Goal: Task Accomplishment & Management: Manage account settings

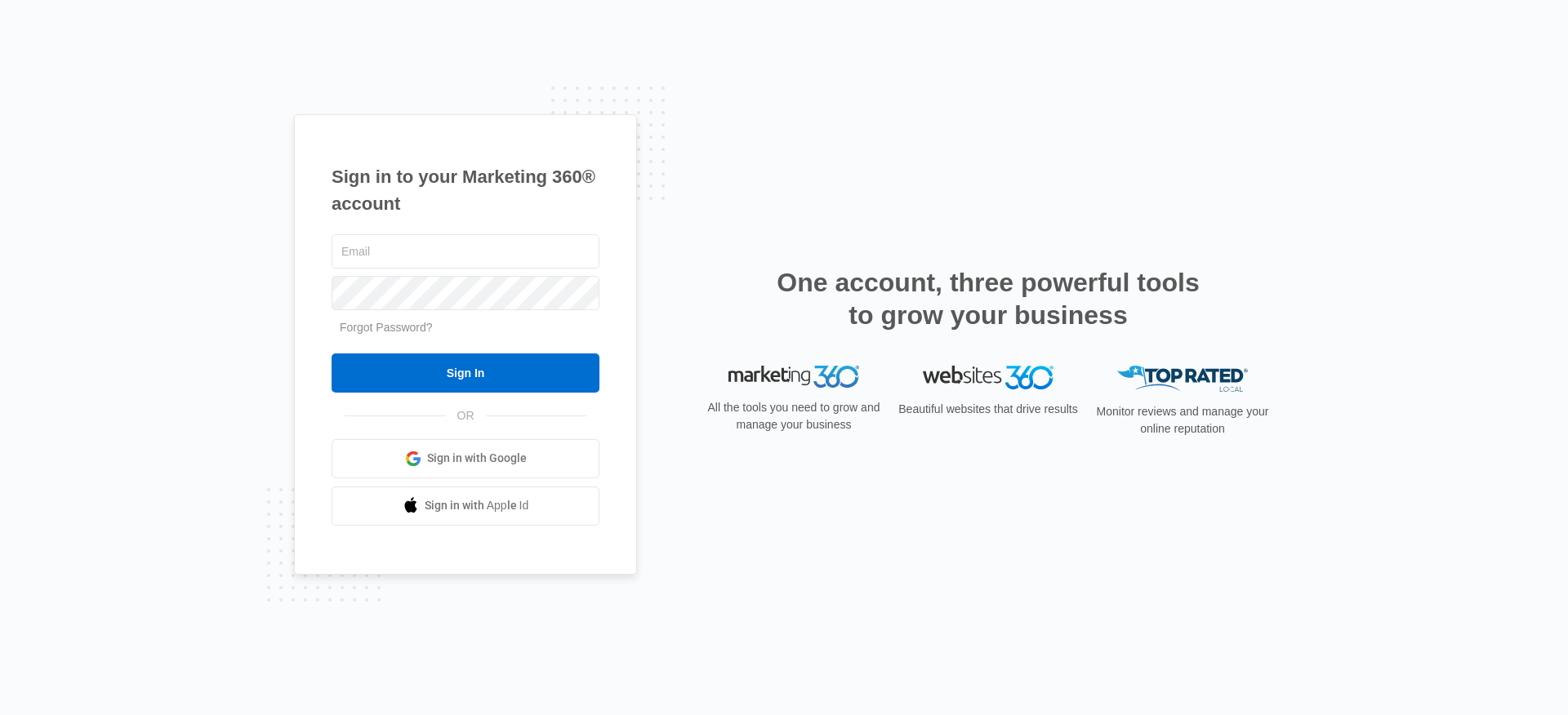
type input "[PERSON_NAME][EMAIL_ADDRESS][PERSON_NAME][DOMAIN_NAME]"
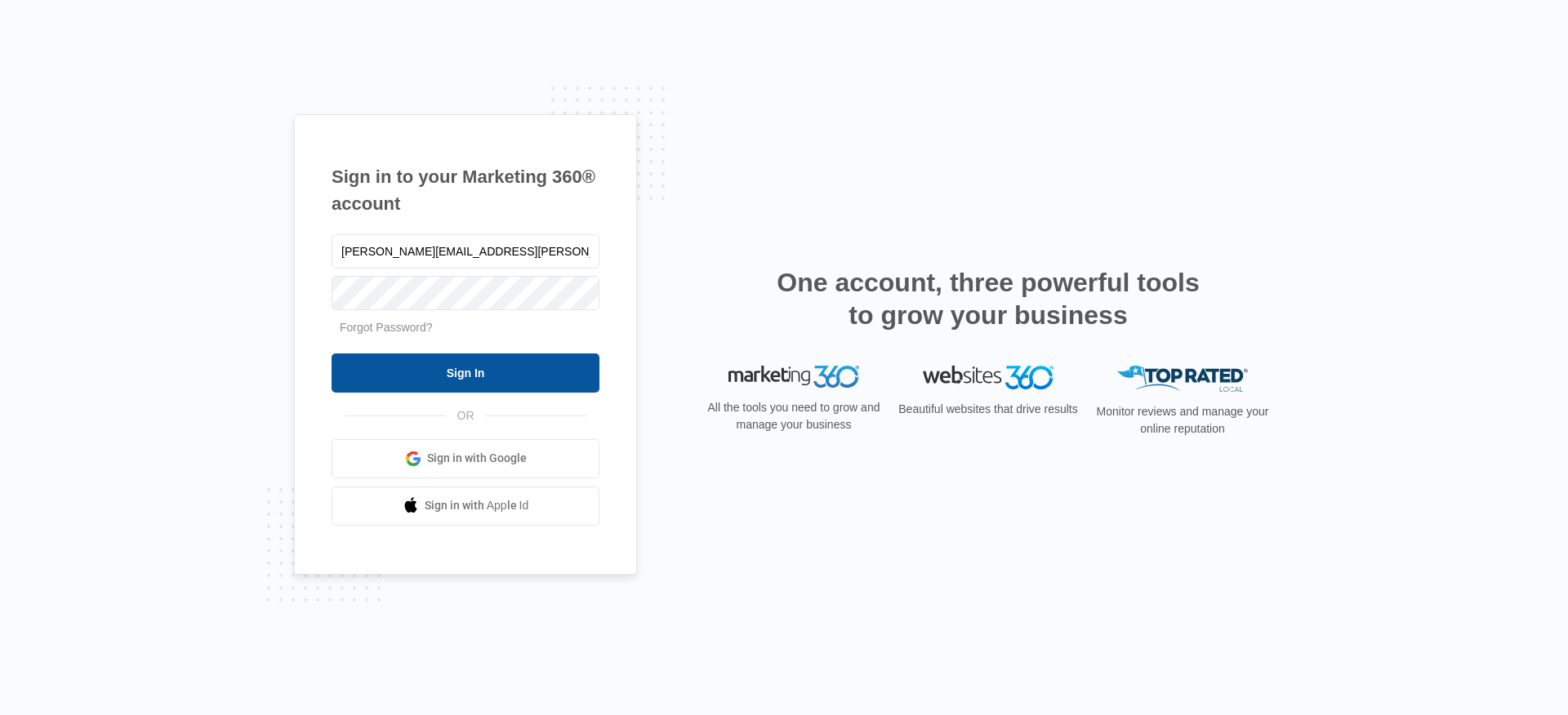
click at [435, 364] on input "Sign In" at bounding box center [465, 373] width 267 height 39
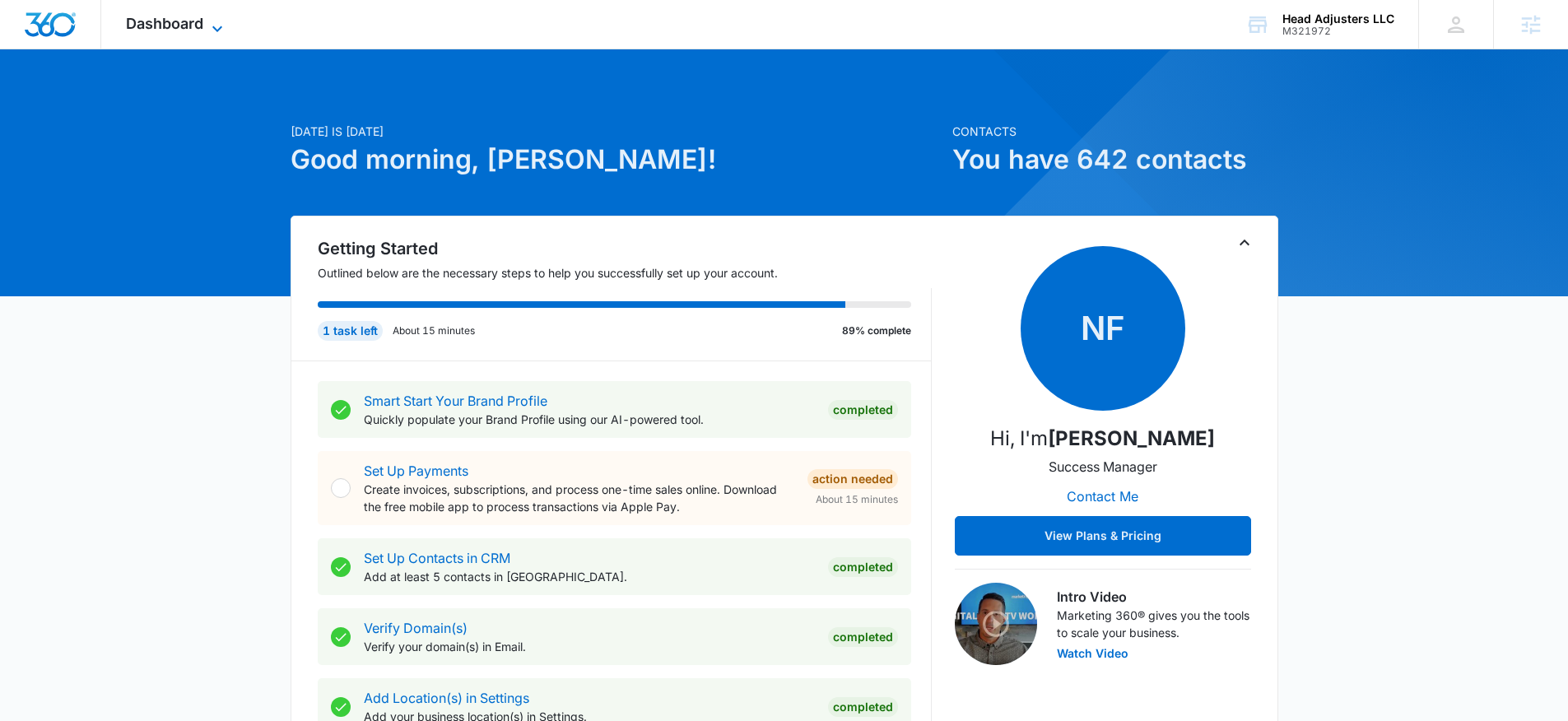
click at [171, 27] on span "Dashboard" at bounding box center [164, 24] width 77 height 18
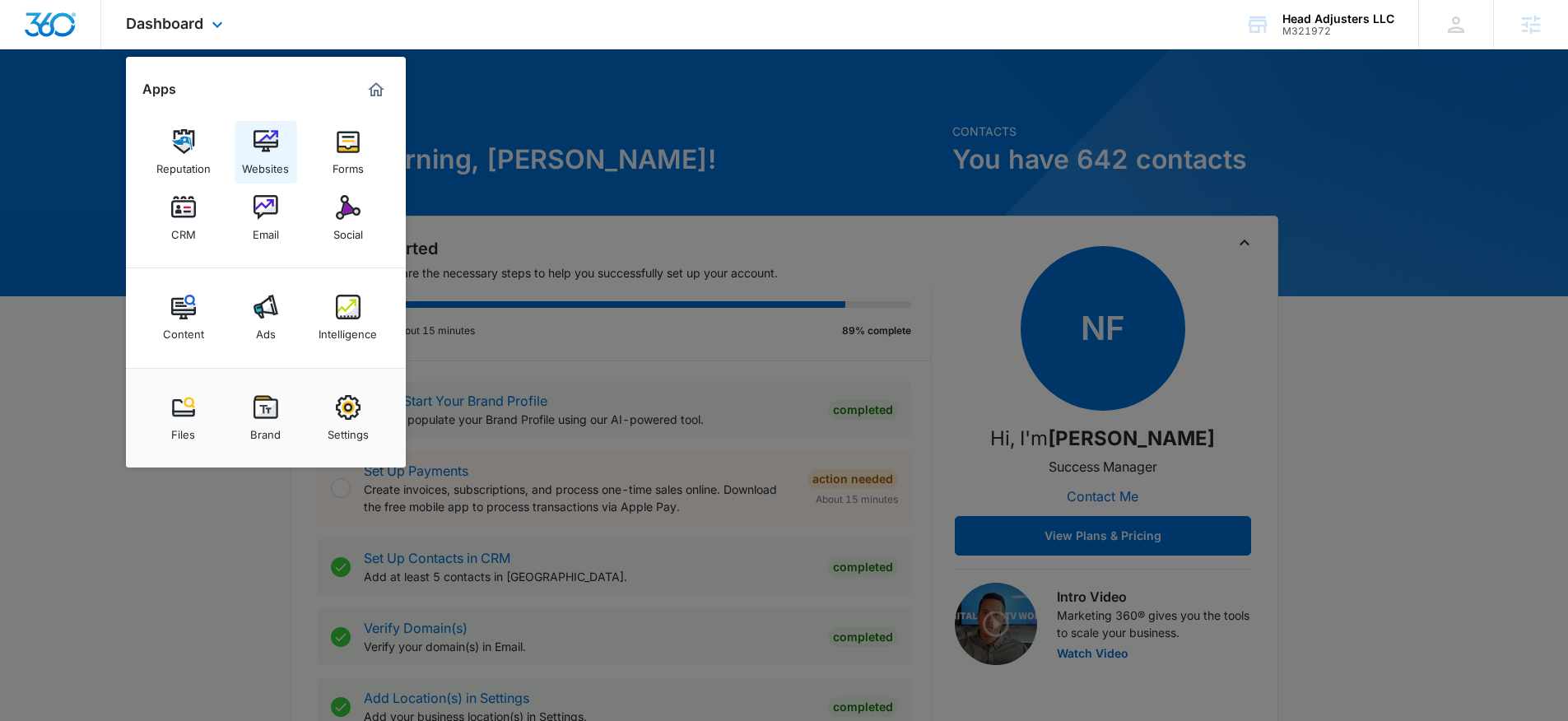
click at [260, 139] on img at bounding box center [266, 141] width 25 height 25
